Goal: Task Accomplishment & Management: Manage account settings

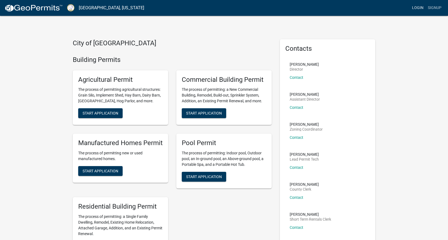
click at [410, 11] on link "Login" at bounding box center [418, 8] width 16 height 10
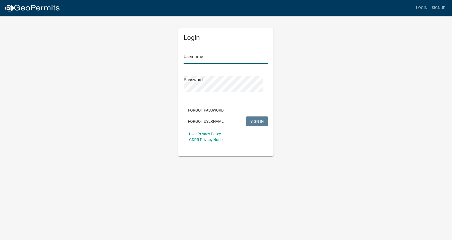
type input "[PERSON_NAME].[PERSON_NAME]"
click at [253, 124] on span "SIGN IN" at bounding box center [257, 121] width 13 height 4
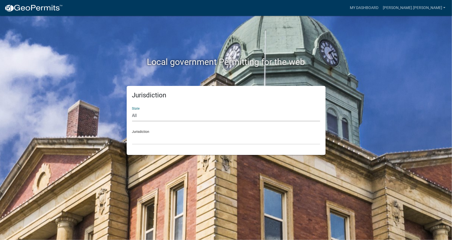
click at [157, 121] on select "All [US_STATE] [US_STATE] [US_STATE] [US_STATE] [US_STATE] [US_STATE] [US_STATE…" at bounding box center [226, 115] width 188 height 11
select select "[US_STATE]"
click at [135, 121] on select "All [US_STATE] [US_STATE] [US_STATE] [US_STATE] [US_STATE] [US_STATE] [US_STATE…" at bounding box center [226, 115] width 188 height 11
click at [160, 145] on div "Jurisdiction [GEOGRAPHIC_DATA], [US_STATE][PERSON_NAME][GEOGRAPHIC_DATA], [US_S…" at bounding box center [226, 135] width 188 height 19
click at [160, 145] on select "[GEOGRAPHIC_DATA], [US_STATE][PERSON_NAME][GEOGRAPHIC_DATA], [US_STATE][PERSON_…" at bounding box center [226, 138] width 188 height 11
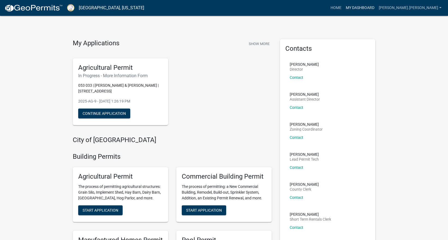
click at [352, 12] on link "My Dashboard" at bounding box center [360, 8] width 33 height 10
